Goal: Submit feedback/report problem: Submit feedback/report problem

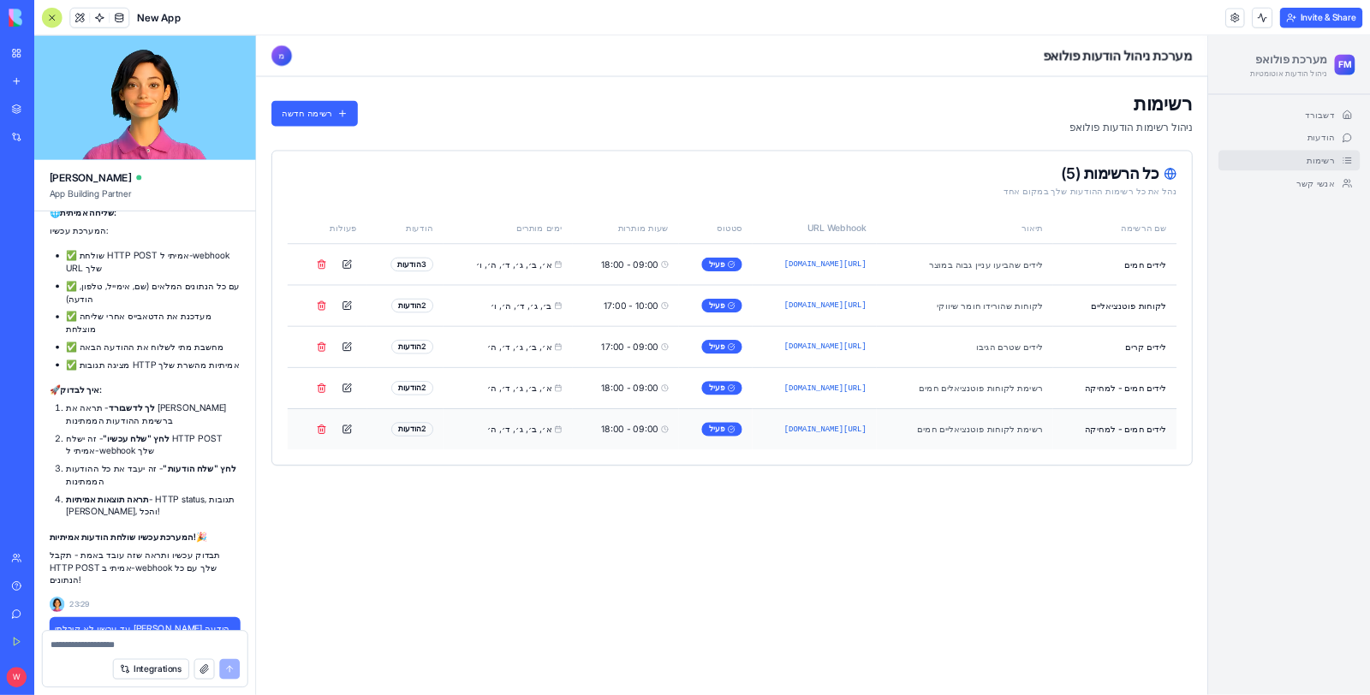
scroll to position [18593, 0]
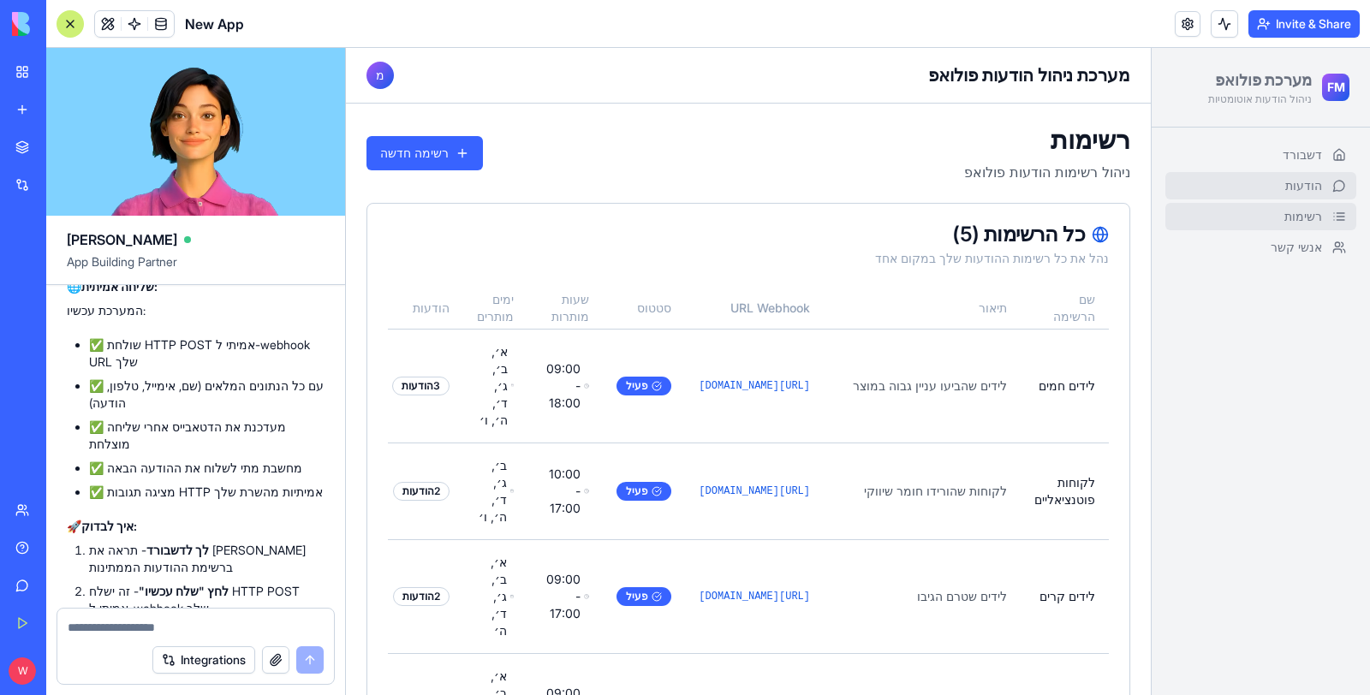
click at [1245, 177] on link "הודעות" at bounding box center [1260, 185] width 191 height 27
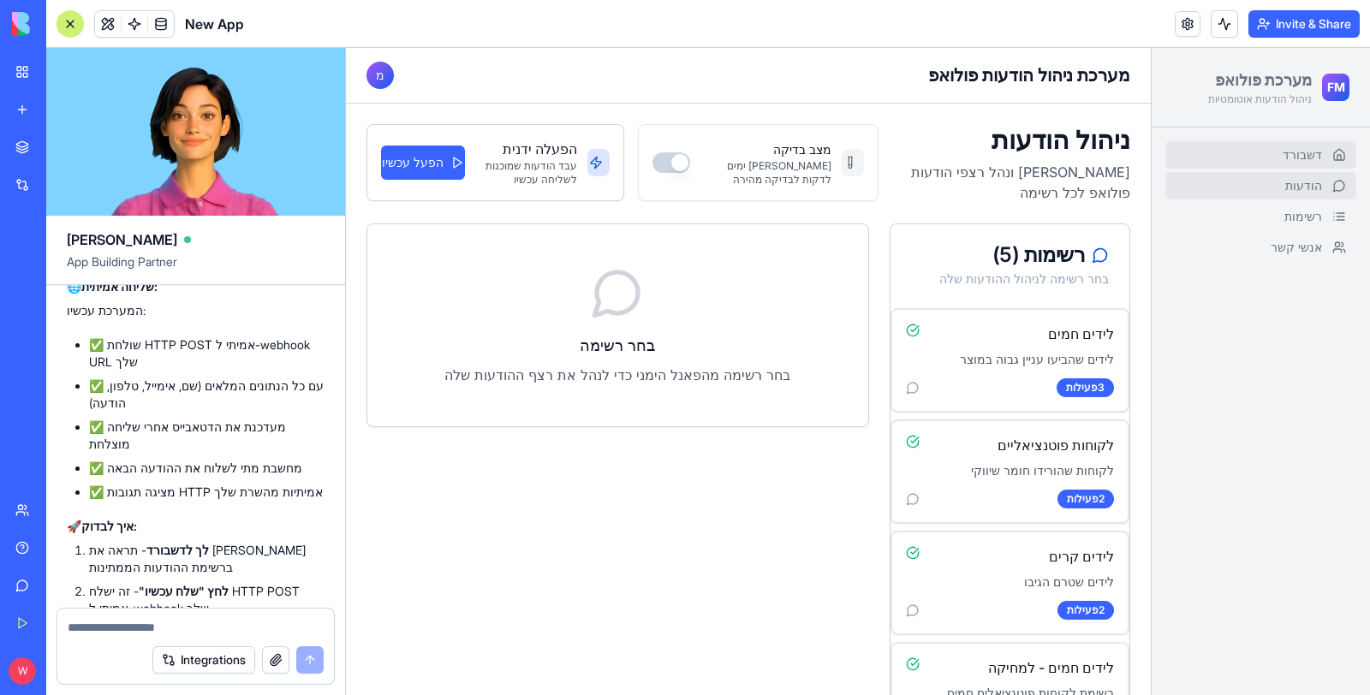
click at [1255, 157] on link "דשבורד" at bounding box center [1260, 154] width 191 height 27
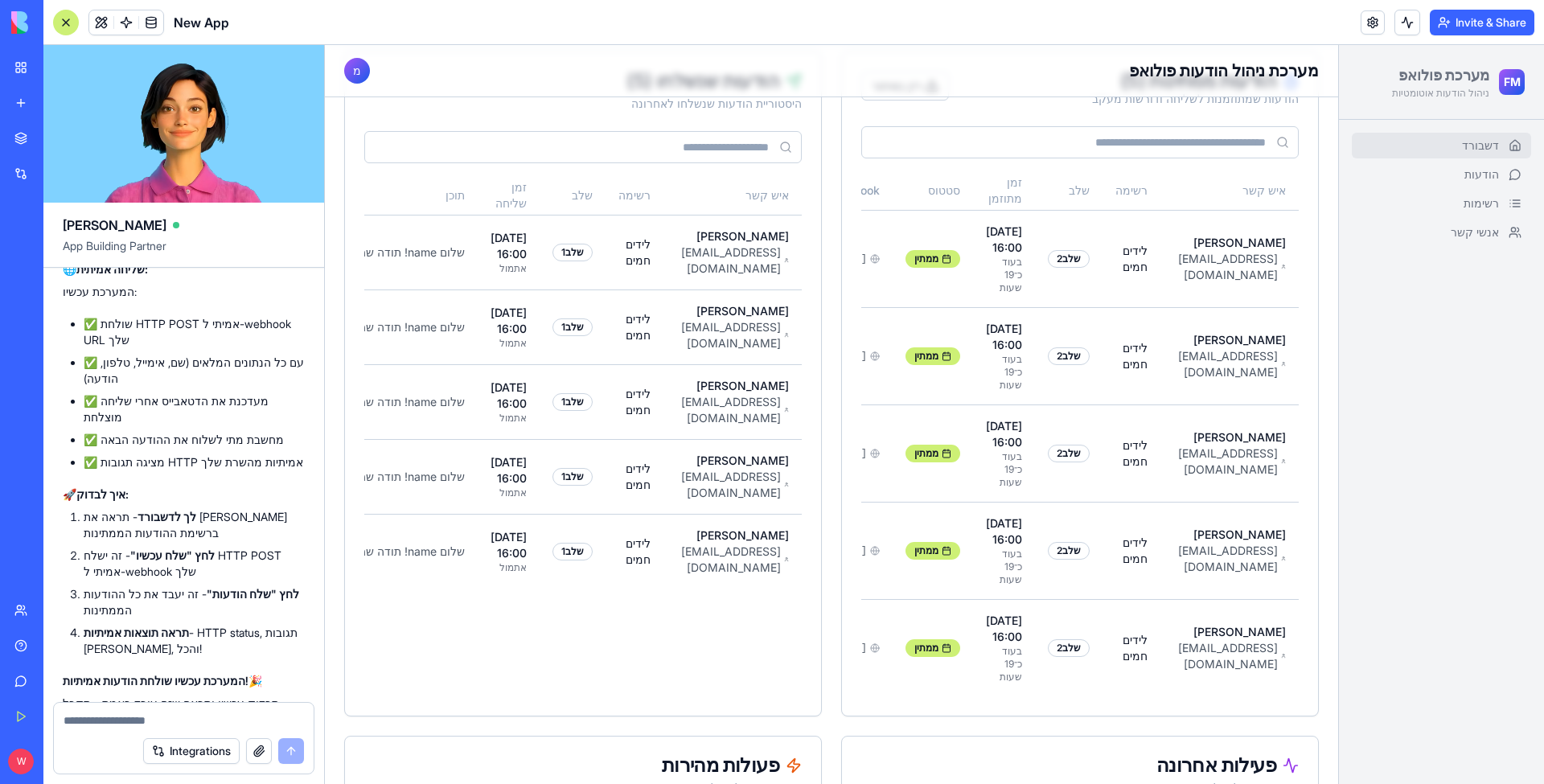
scroll to position [822, 0]
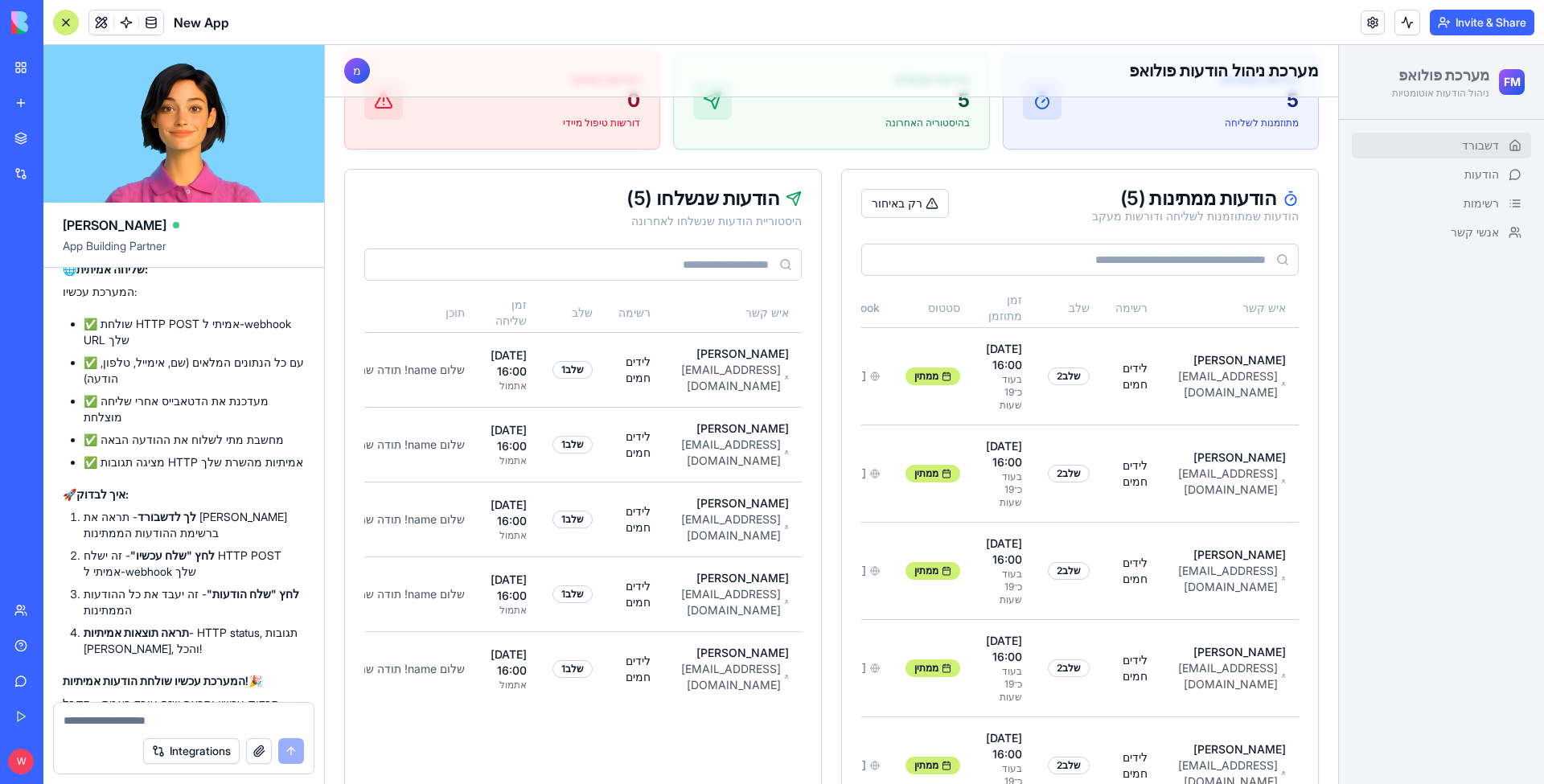
click at [210, 719] on textarea at bounding box center [184, 720] width 240 height 16
type textarea "**********"
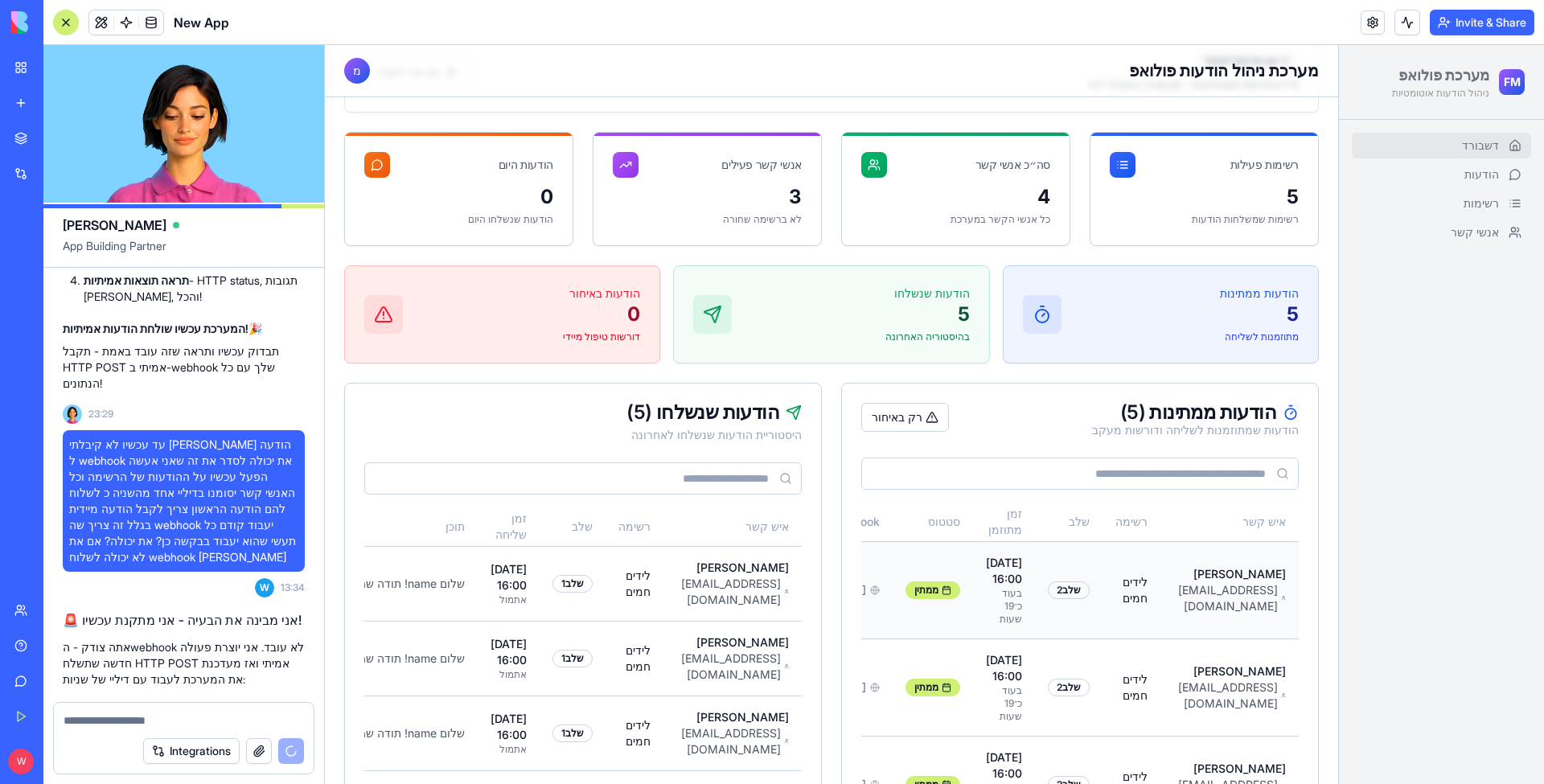
scroll to position [607, 0]
